Goal: Transaction & Acquisition: Purchase product/service

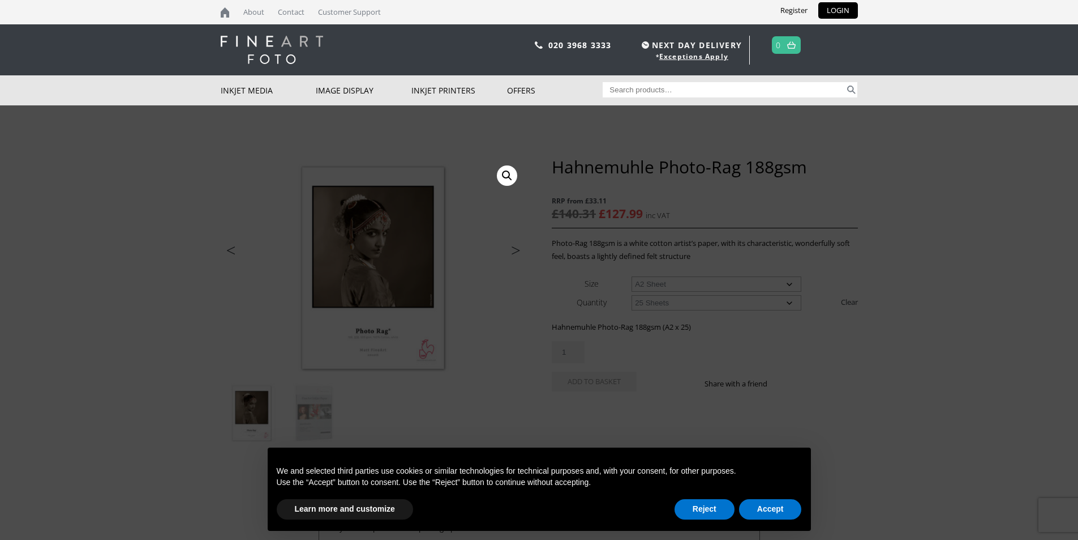
click at [690, 85] on input "Search for:" at bounding box center [724, 89] width 242 height 15
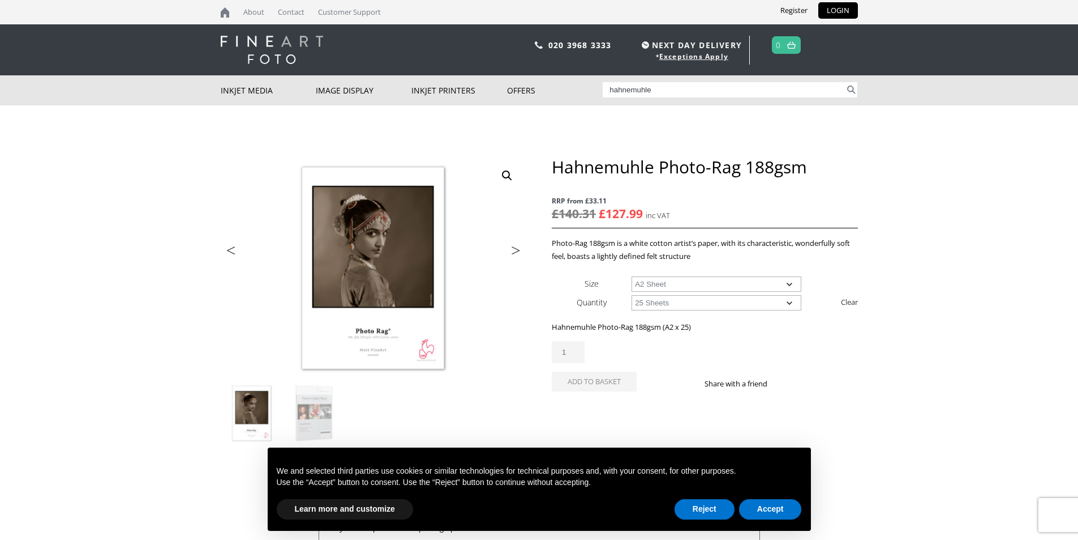
type input "hahnemuhle"
click at [845, 82] on button "Search" at bounding box center [851, 89] width 13 height 15
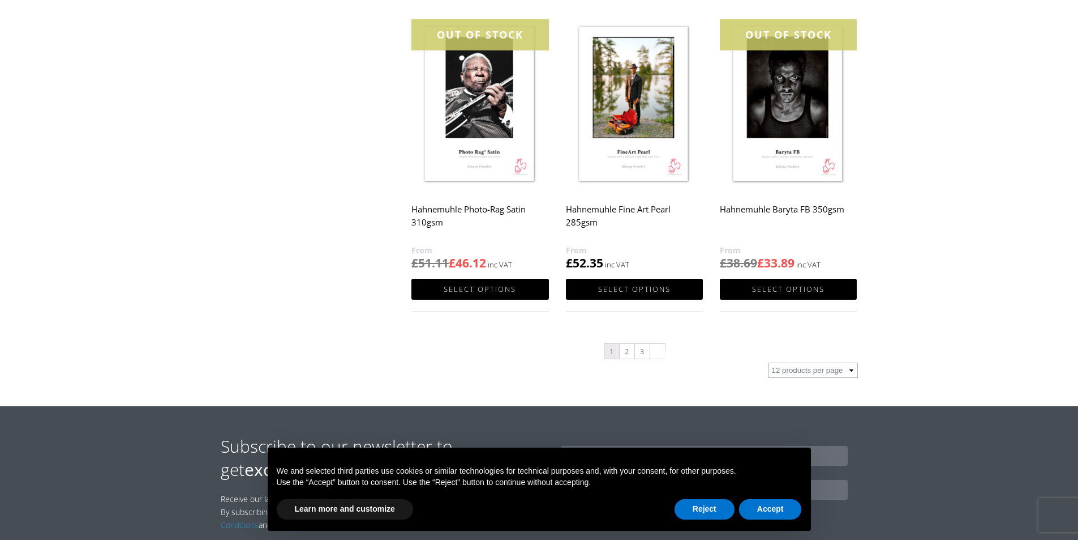
scroll to position [1132, 0]
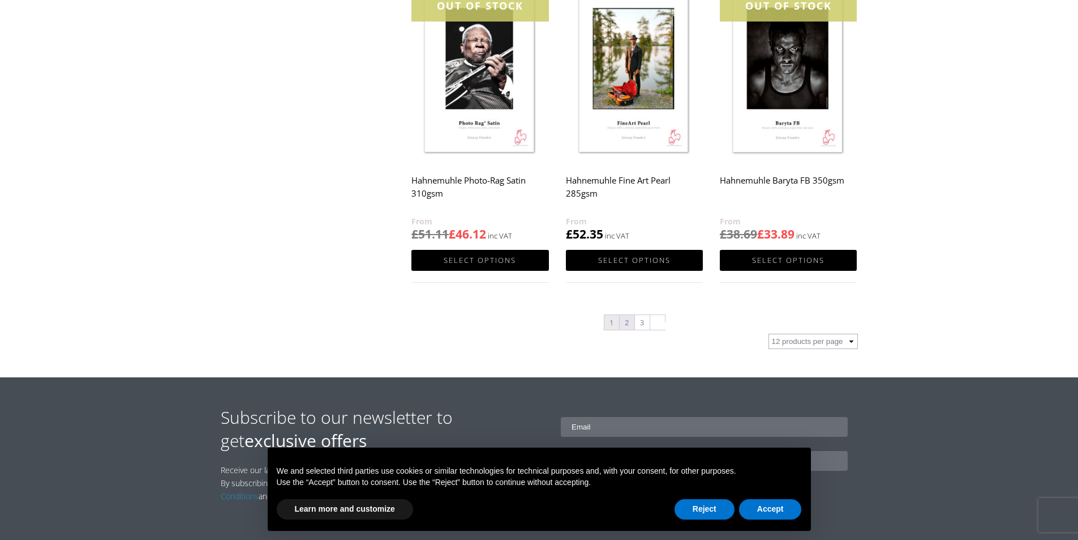
click at [628, 322] on link "2" at bounding box center [627, 322] width 15 height 15
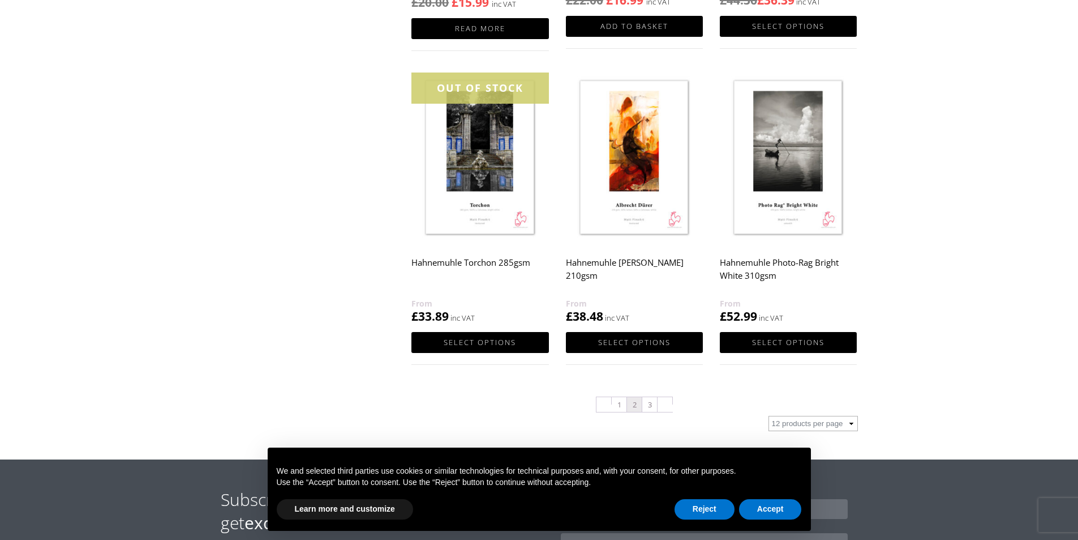
scroll to position [1132, 0]
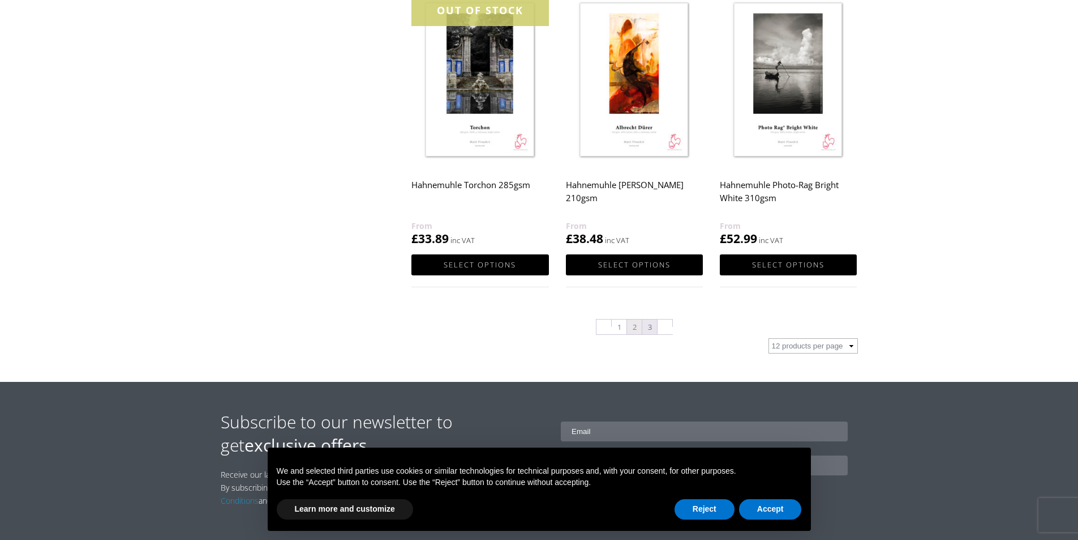
click at [652, 328] on link "3" at bounding box center [650, 326] width 15 height 15
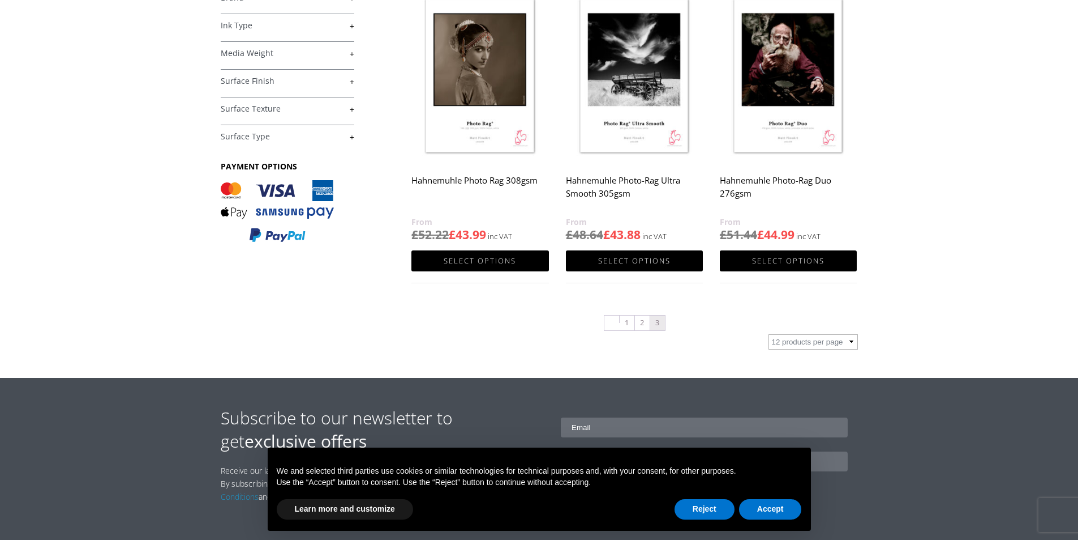
scroll to position [283, 0]
